Goal: Task Accomplishment & Management: Complete application form

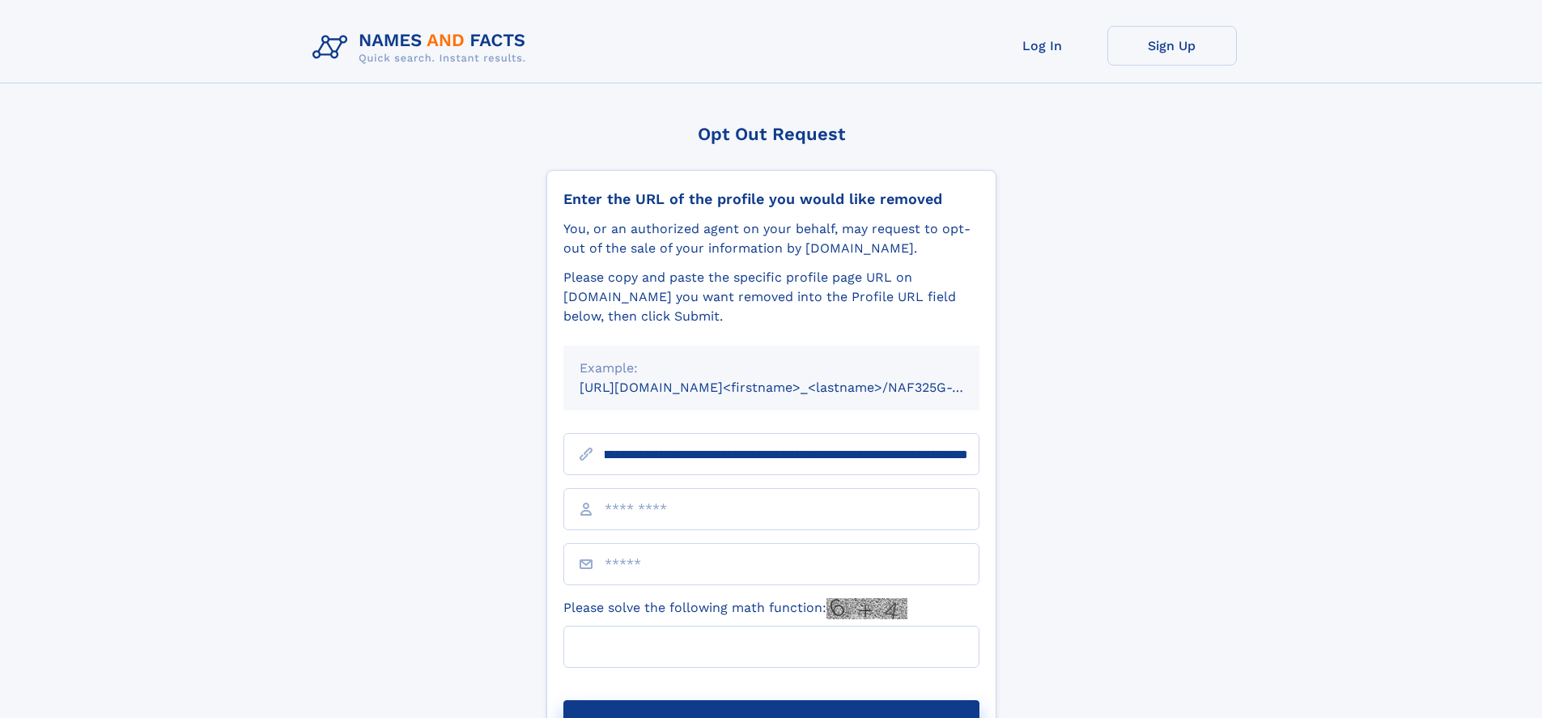
scroll to position [0, 185]
type input "**********"
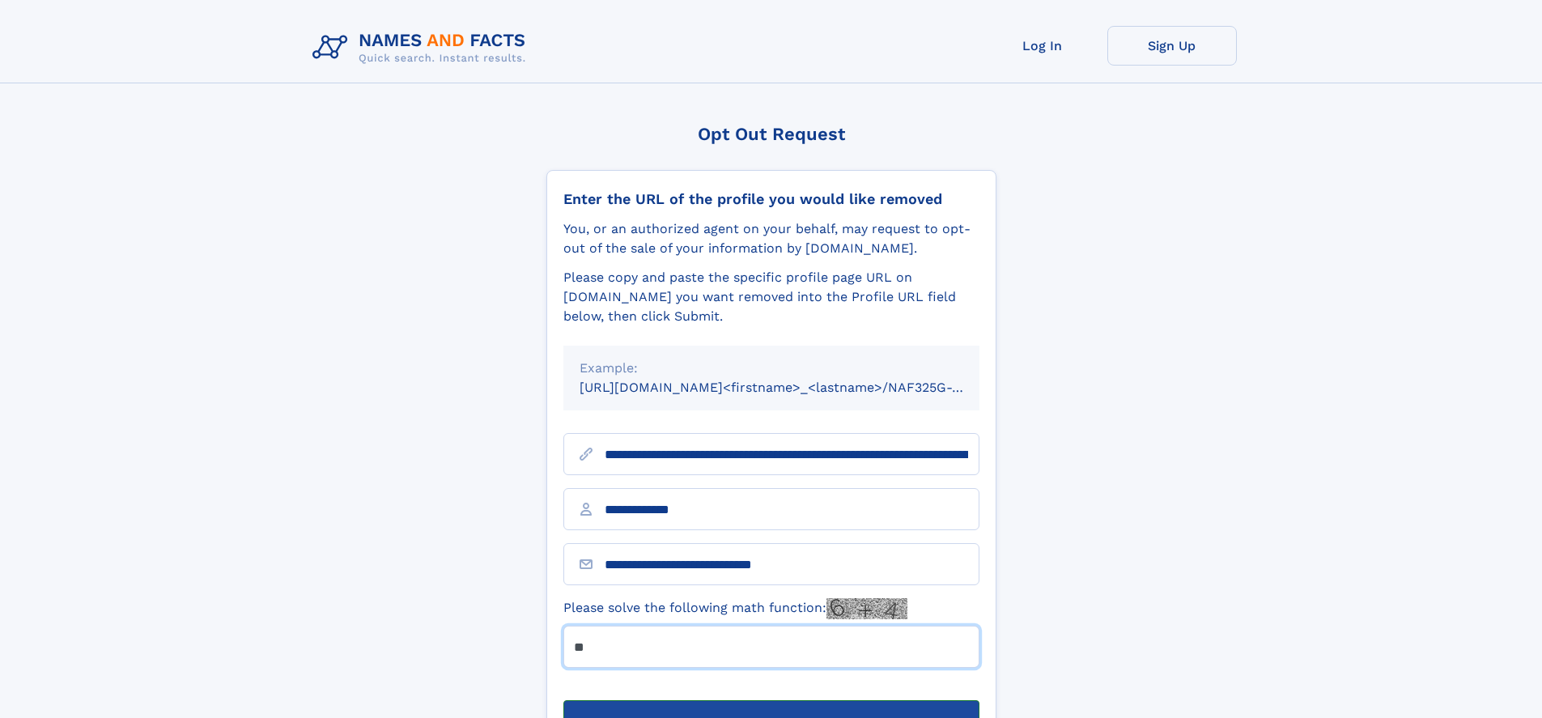
type input "**"
click at [770, 700] on button "Submit Opt Out Request" at bounding box center [771, 726] width 416 height 52
